Goal: Task Accomplishment & Management: Manage account settings

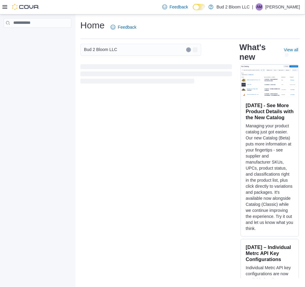
click at [6, 11] on div at bounding box center [20, 7] width 37 height 14
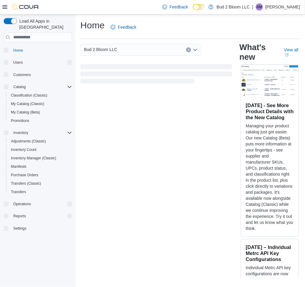
click at [3, 6] on icon at bounding box center [4, 7] width 5 height 5
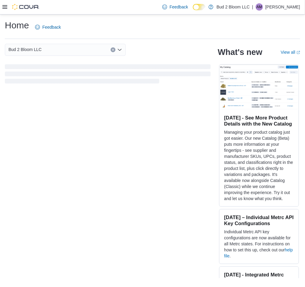
click at [2, 6] on div "Feedback Dark Mode Bud 2 Bloom LLC | AM Ariel Mizrahi" at bounding box center [152, 7] width 305 height 15
click at [5, 9] on icon at bounding box center [4, 7] width 5 height 5
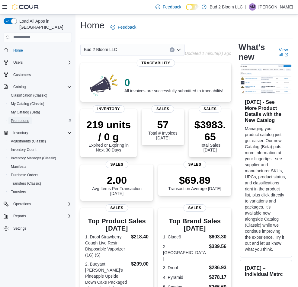
click at [25, 117] on span "Promotions" at bounding box center [20, 120] width 18 height 7
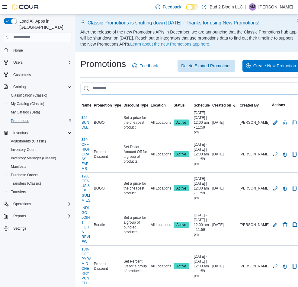
click at [200, 87] on input "This is a search bar. As you type, the results lower in the page will automatic…" at bounding box center [189, 88] width 219 height 12
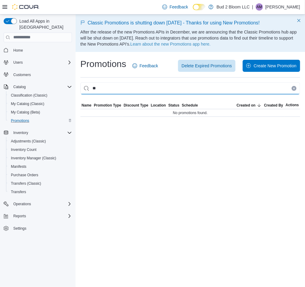
type input "*"
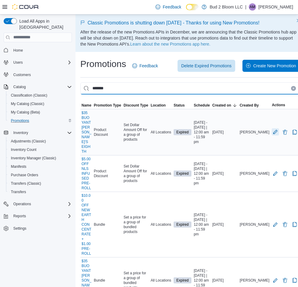
type input "*******"
click at [275, 128] on button "Edit Promotion" at bounding box center [275, 131] width 7 height 7
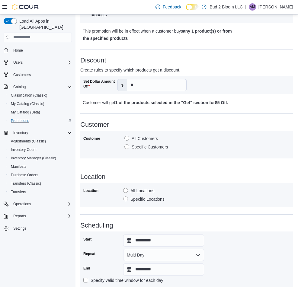
scroll to position [238, 0]
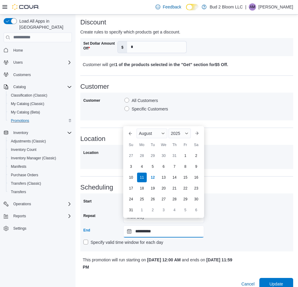
click at [146, 226] on input "**********" at bounding box center [163, 232] width 81 height 12
click at [162, 177] on div "13" at bounding box center [163, 177] width 11 height 11
type input "**********"
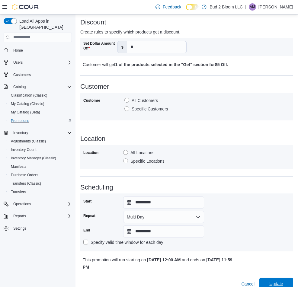
click at [289, 278] on span "Update" at bounding box center [276, 284] width 27 height 12
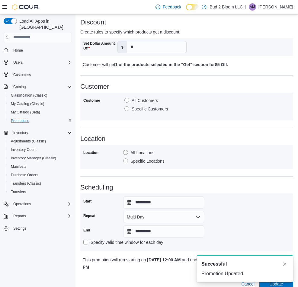
scroll to position [1, 0]
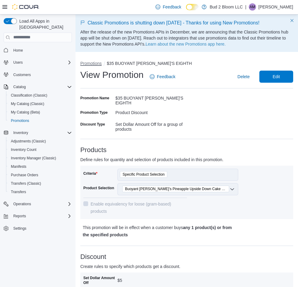
click at [91, 63] on button "Promotions" at bounding box center [90, 63] width 21 height 5
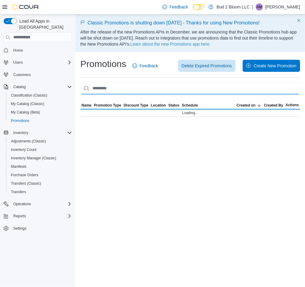
click at [126, 90] on input "This is a search bar. As you type, the results lower in the page will automatic…" at bounding box center [190, 88] width 220 height 12
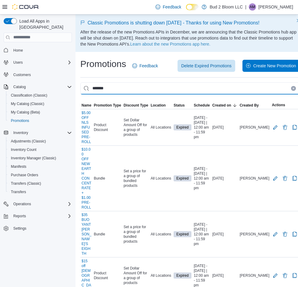
type input "*******"
click at [204, 106] on span "Schedule" at bounding box center [202, 105] width 16 height 5
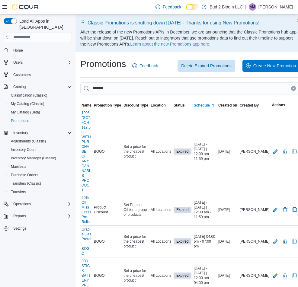
click at [202, 103] on span "Schedule" at bounding box center [202, 105] width 16 height 5
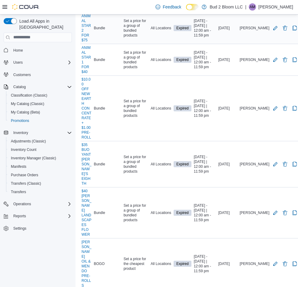
scroll to position [228, 0]
